Goal: Navigation & Orientation: Find specific page/section

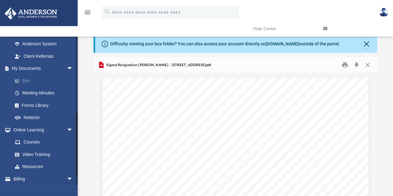
scroll to position [136, 279]
click at [28, 79] on link "Box" at bounding box center [46, 81] width 74 height 12
click at [42, 94] on link "Meeting Minutes" at bounding box center [46, 93] width 74 height 12
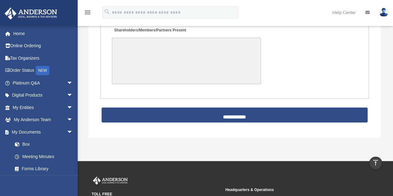
scroll to position [1484, 0]
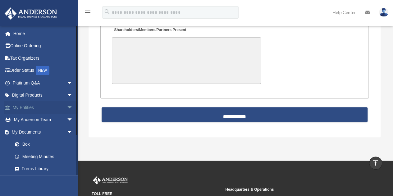
click at [67, 107] on span "arrow_drop_down" at bounding box center [73, 107] width 12 height 13
click at [67, 105] on span "arrow_drop_up" at bounding box center [73, 107] width 12 height 13
click at [67, 94] on span "arrow_drop_down" at bounding box center [73, 95] width 12 height 13
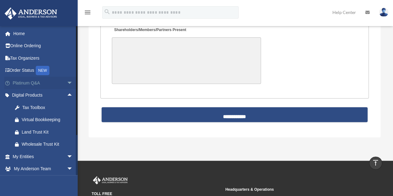
click at [69, 80] on span "arrow_drop_down" at bounding box center [73, 83] width 12 height 13
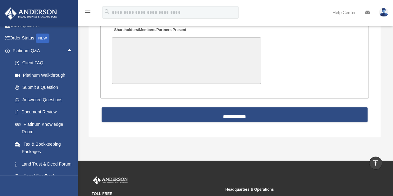
scroll to position [31, 0]
click at [41, 9] on img at bounding box center [31, 13] width 56 height 12
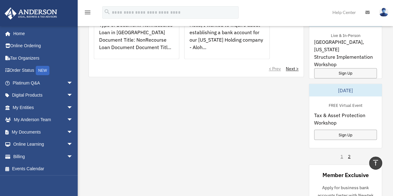
scroll to position [505, 0]
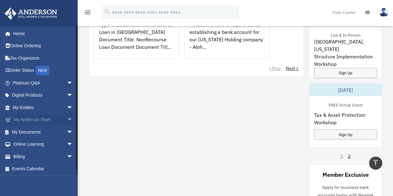
click at [38, 118] on link "My [PERSON_NAME] Team arrow_drop_down" at bounding box center [43, 120] width 78 height 12
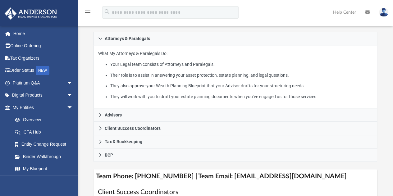
scroll to position [185, 0]
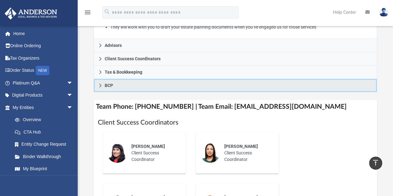
click at [99, 83] on icon at bounding box center [100, 85] width 4 height 4
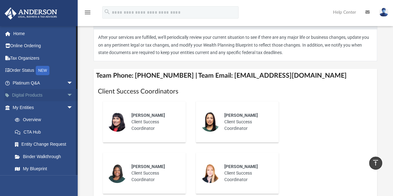
click at [67, 94] on span "arrow_drop_down" at bounding box center [73, 95] width 12 height 13
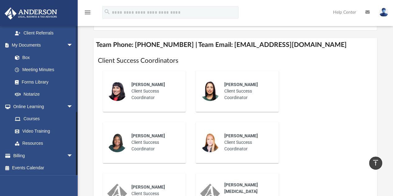
scroll to position [222, 0]
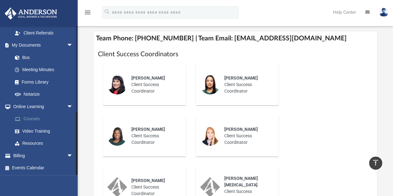
click at [36, 117] on link "Courses" at bounding box center [46, 119] width 74 height 12
click at [27, 144] on link "Resources" at bounding box center [46, 143] width 74 height 12
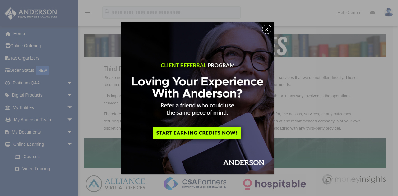
click at [269, 30] on button "x" at bounding box center [266, 29] width 9 height 9
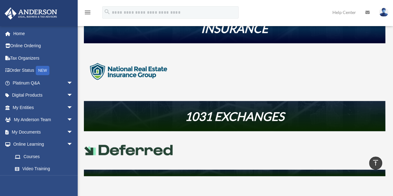
scroll to position [189, 0]
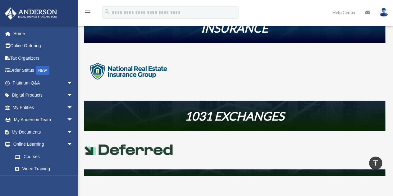
click at [119, 70] on img at bounding box center [129, 71] width 90 height 45
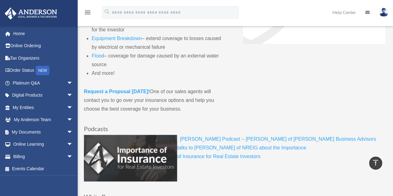
scroll to position [247, 0]
click at [132, 91] on strong "Request a Proposal [DATE]!" at bounding box center [117, 91] width 66 height 5
